Goal: Task Accomplishment & Management: Complete application form

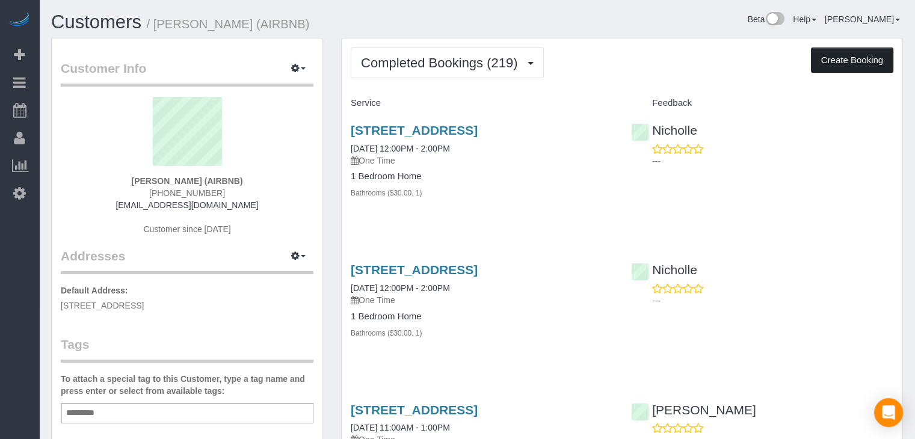
click at [884, 63] on button "Create Booking" at bounding box center [852, 60] width 82 height 25
select select "IA"
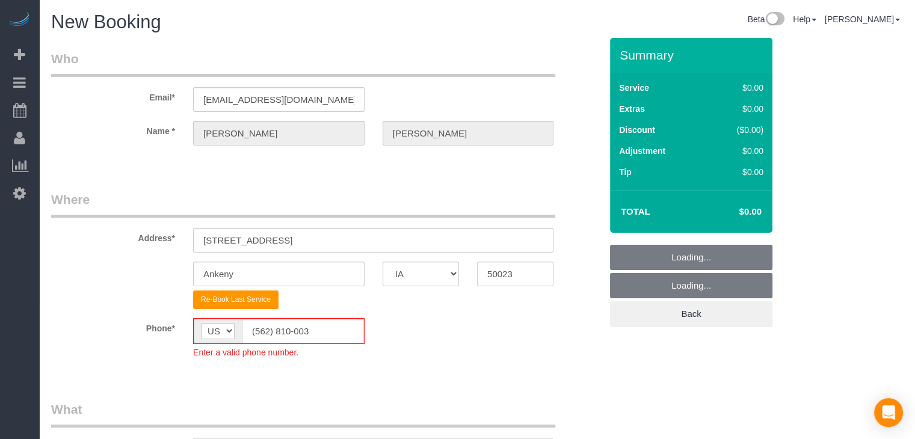
select select "object:1769"
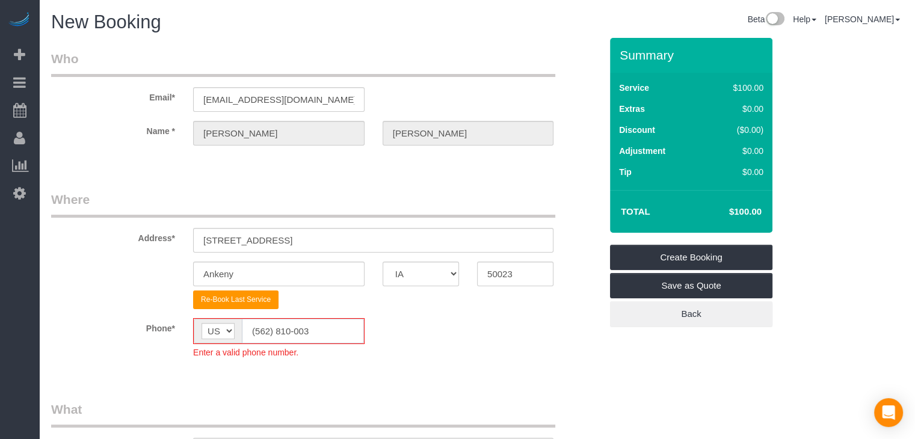
click at [309, 332] on input "(562) 810-003" at bounding box center [303, 331] width 122 height 25
paste input "6"
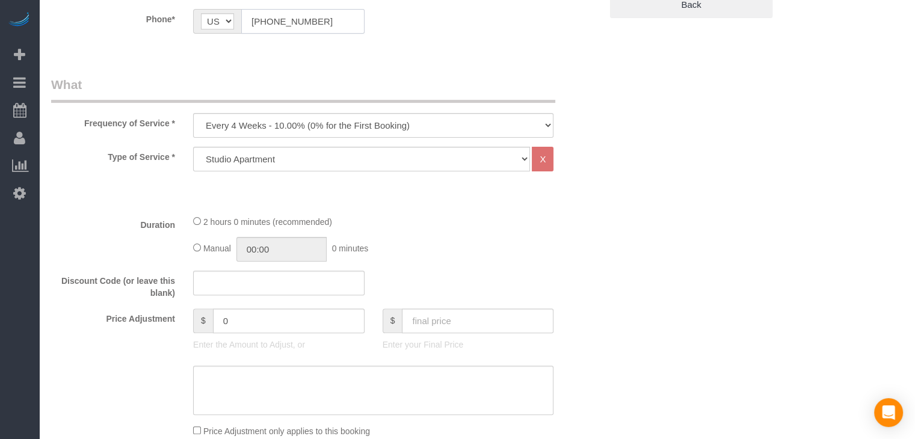
scroll to position [336, 0]
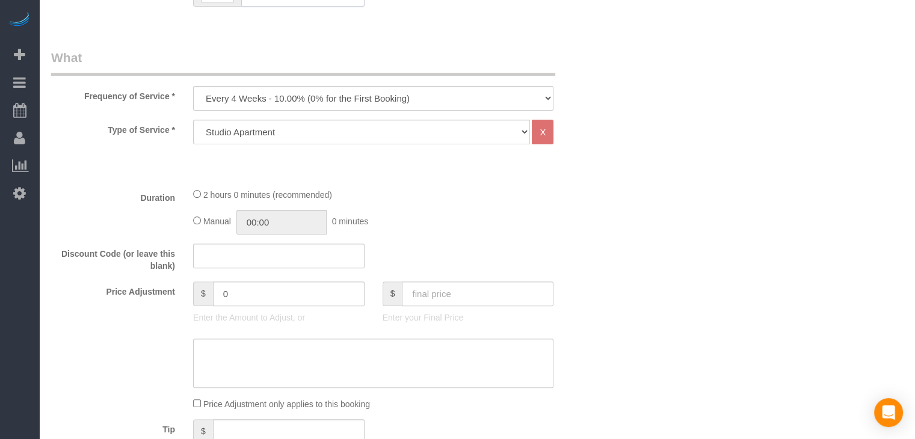
type input "[PHONE_NUMBER]"
click at [404, 93] on select "Every 6 Weeks (0% for the First Booking) One Time Every 8 Weeks (0% for the Fir…" at bounding box center [373, 98] width 360 height 25
select select "object:1771"
click at [193, 86] on select "Every 6 Weeks (0% for the First Booking) One Time Every 8 Weeks (0% for the Fir…" at bounding box center [373, 98] width 360 height 25
drag, startPoint x: 310, startPoint y: 133, endPoint x: 312, endPoint y: 143, distance: 9.7
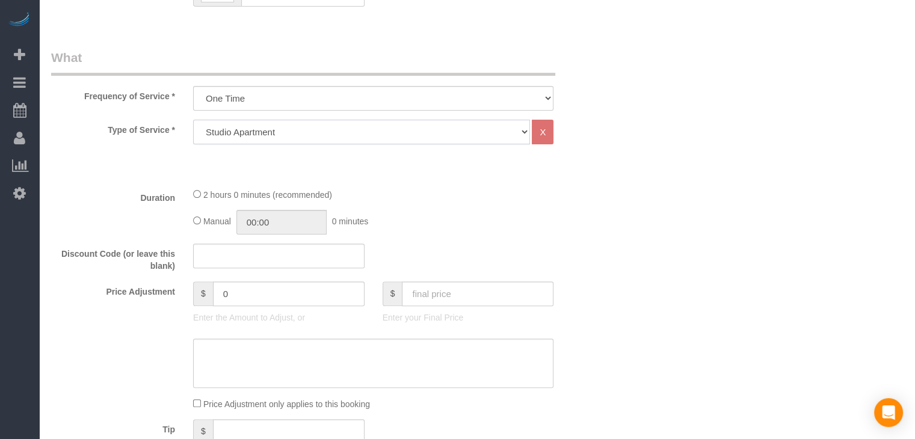
click at [311, 133] on select "Studio Apartment 1 Bedroom Home 2 Bedroom Home 3 Bedroom Home 4 Bedroom Home 5 …" at bounding box center [361, 132] width 337 height 25
select select "25"
click at [193, 120] on select "Studio Apartment 1 Bedroom Home 2 Bedroom Home 3 Bedroom Home 4 Bedroom Home 5 …" at bounding box center [361, 132] width 337 height 25
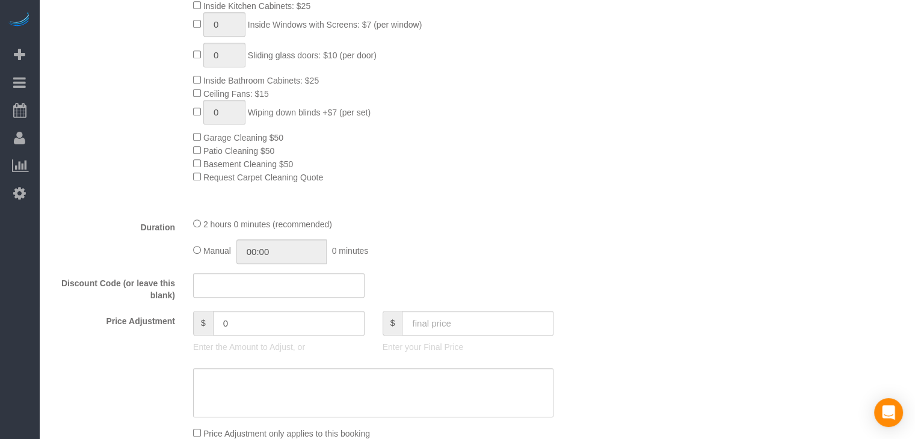
scroll to position [705, 0]
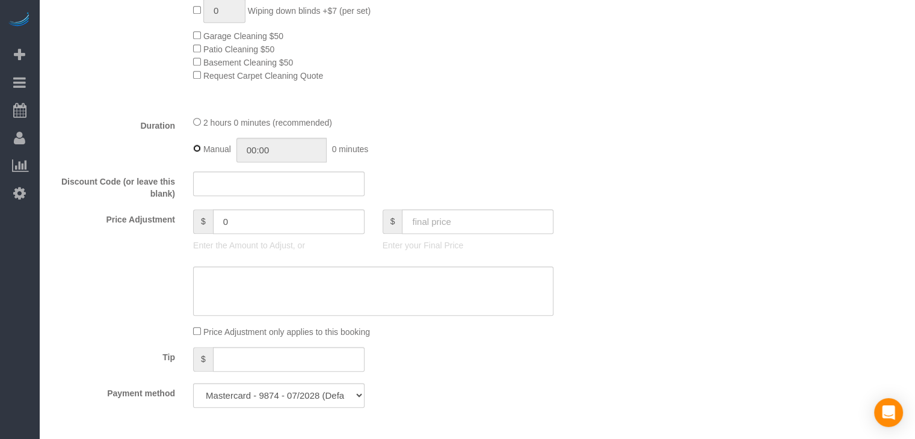
type input "02:00"
click at [470, 213] on input "text" at bounding box center [478, 221] width 152 height 25
type input "1"
type input "-138"
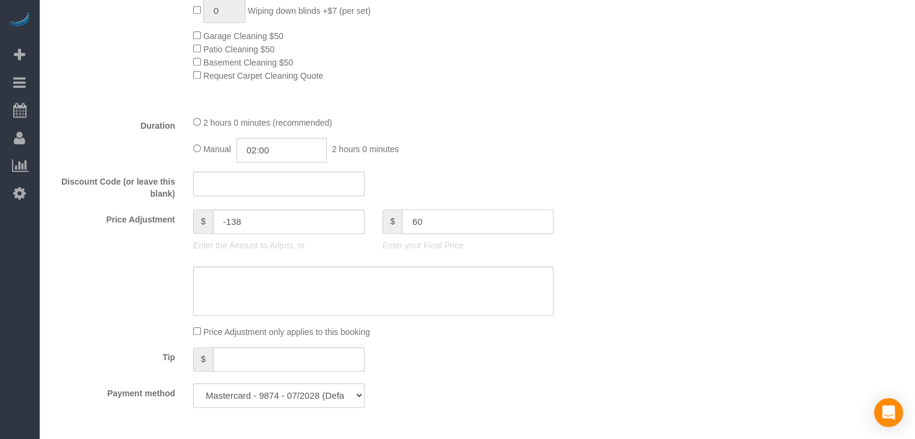
type input "6"
type input "160"
type input "21"
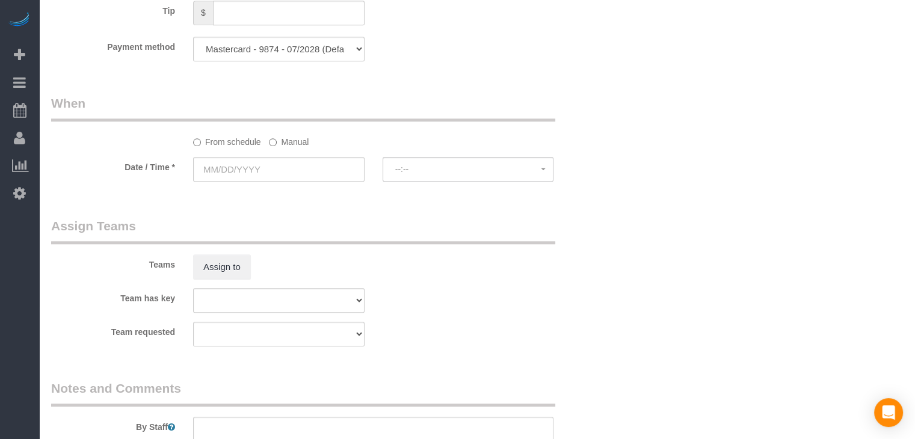
scroll to position [1067, 0]
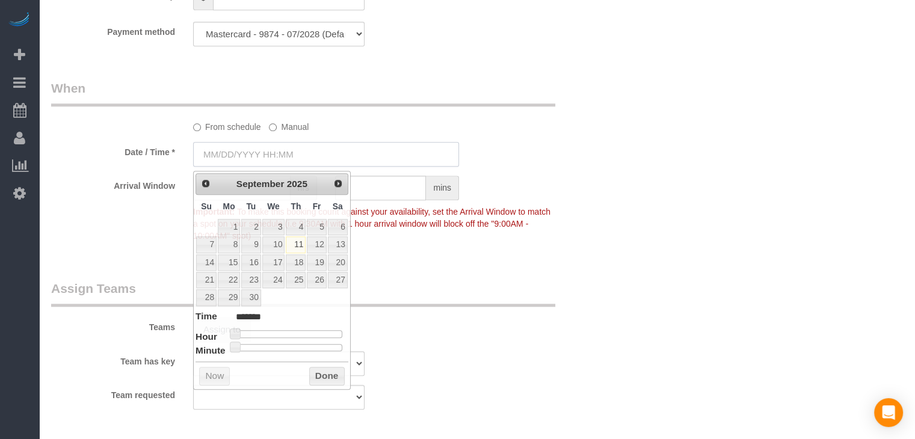
click at [248, 158] on input "text" at bounding box center [326, 154] width 266 height 25
click at [313, 242] on link "12" at bounding box center [316, 244] width 19 height 16
type input "[DATE] 9:00AM"
type input "******"
type input "[DATE] 10:00AM"
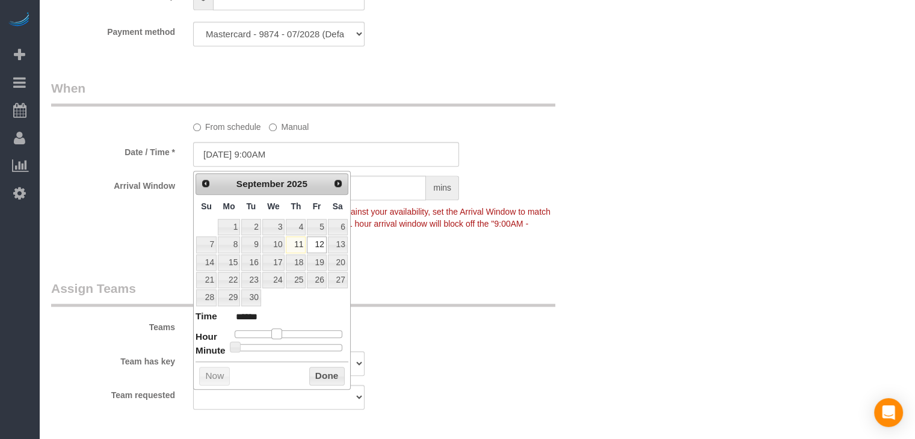
type input "*******"
drag, startPoint x: 270, startPoint y: 329, endPoint x: 279, endPoint y: 330, distance: 9.1
click at [279, 330] on span at bounding box center [281, 333] width 11 height 11
click at [327, 377] on button "Done" at bounding box center [326, 376] width 35 height 19
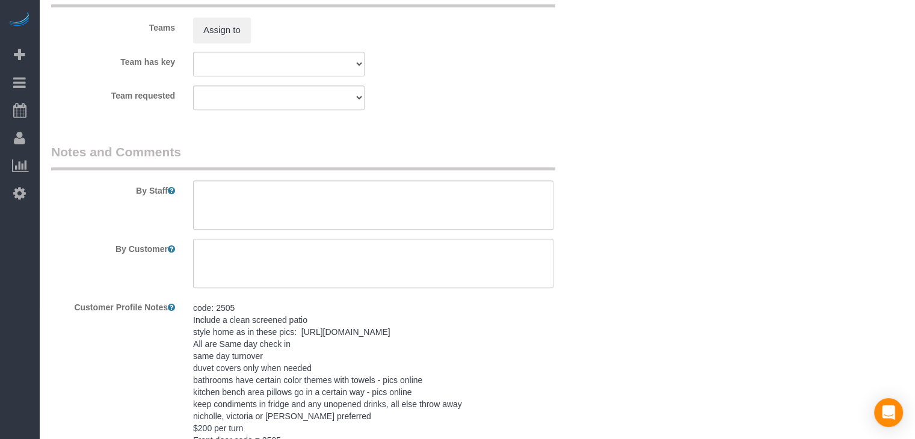
scroll to position [1482, 0]
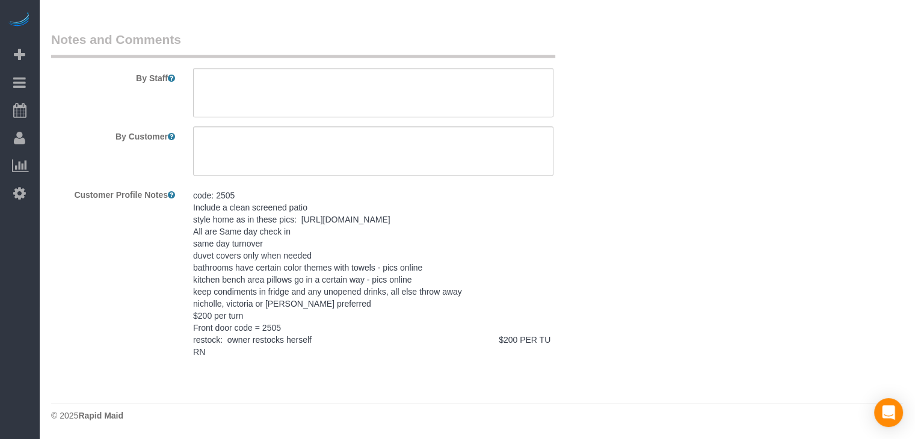
click at [267, 217] on pre "code: 2505 Include a clean screened patio style home as in these pics: [URL][DO…" at bounding box center [373, 273] width 360 height 168
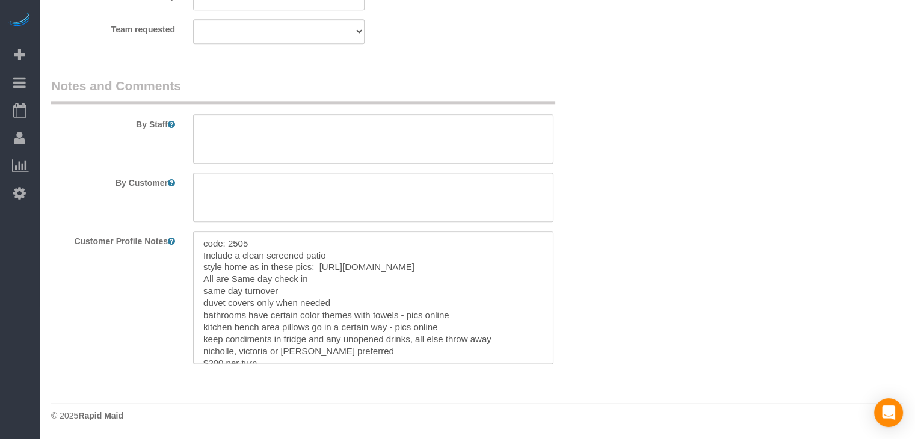
scroll to position [1436, 0]
click at [287, 298] on textarea "code: 2505 Include a clean screened patio style home as in these pics: [URL][DO…" at bounding box center [373, 297] width 360 height 133
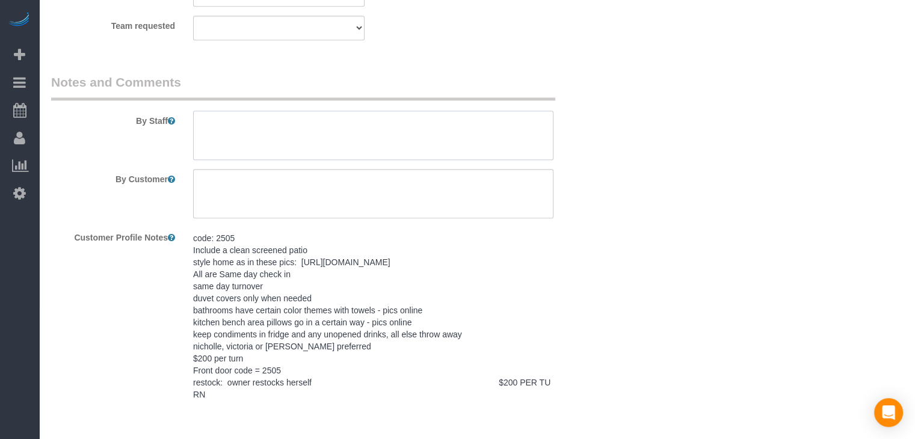
click at [289, 129] on textarea at bounding box center [373, 135] width 360 height 49
paste textarea "code: 2505 Include a clean screened patio style home as in these pics: [URL][DO…"
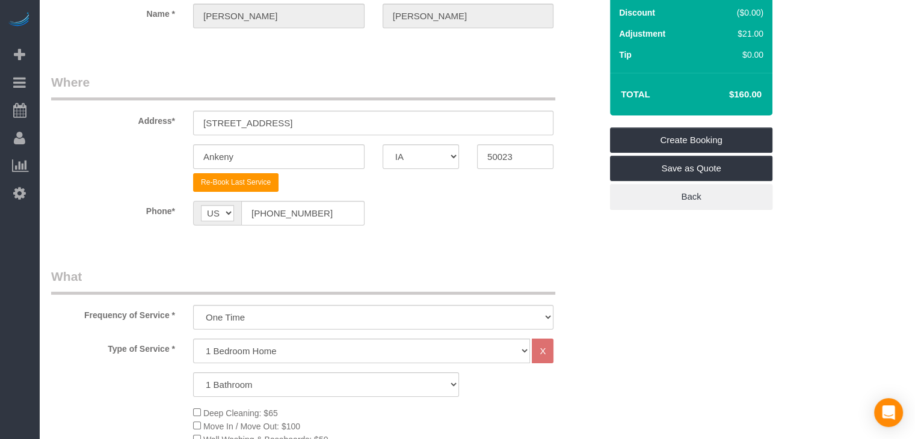
scroll to position [84, 0]
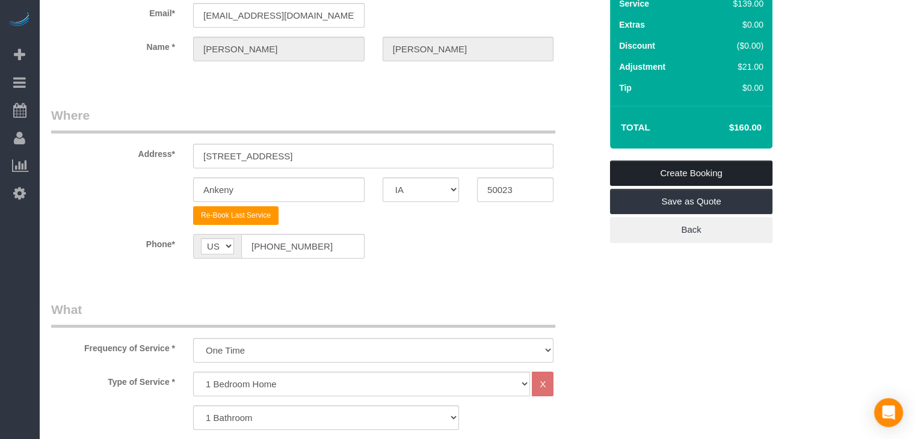
type textarea "SAME DAY TURN OVER code: 2505 Include a clean screened patio style home as in t…"
click at [753, 176] on link "Create Booking" at bounding box center [691, 173] width 162 height 25
